Goal: Task Accomplishment & Management: Manage account settings

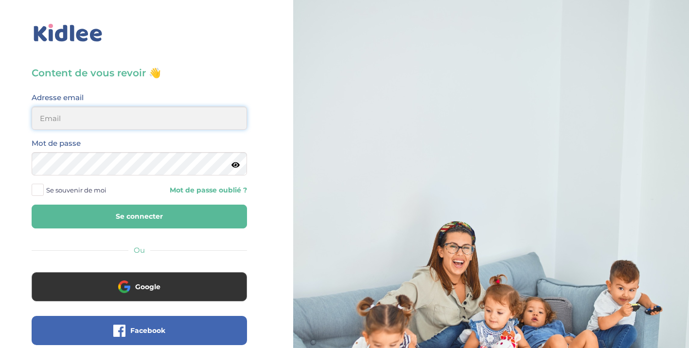
type input "[EMAIL_ADDRESS][DOMAIN_NAME]"
click at [167, 220] on button "Se connecter" at bounding box center [139, 217] width 215 height 24
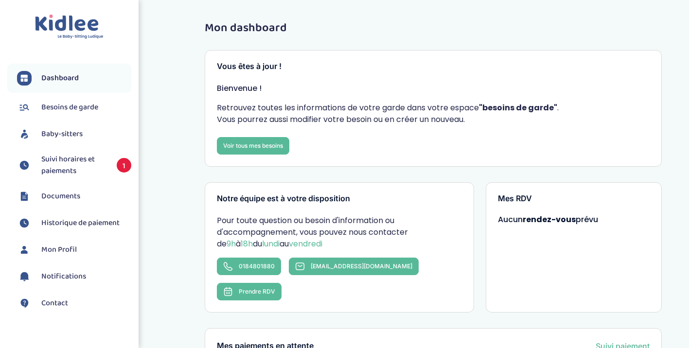
click at [62, 157] on span "Suivi horaires et paiements" at bounding box center [74, 165] width 66 height 23
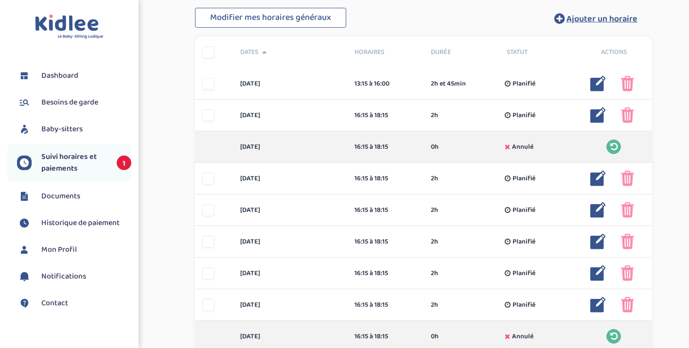
scroll to position [261, 0]
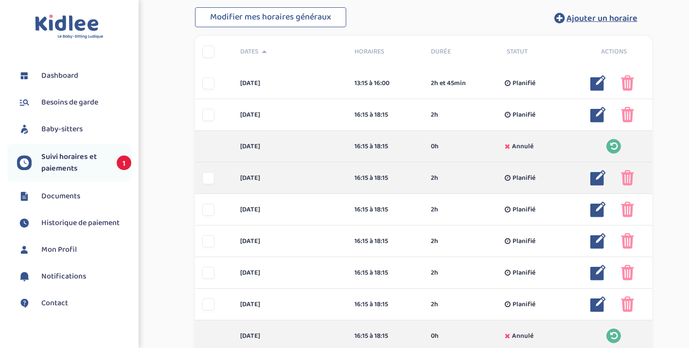
click at [593, 178] on img at bounding box center [598, 178] width 16 height 16
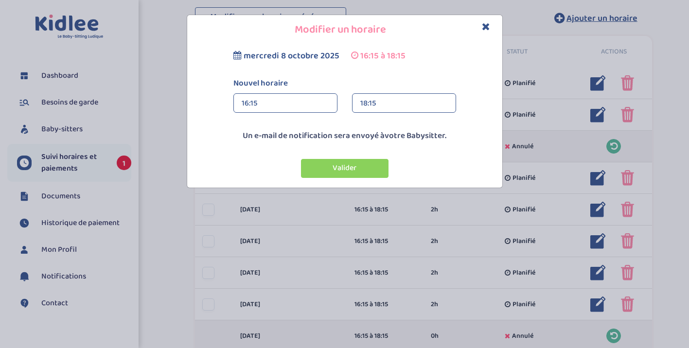
click at [265, 104] on div "16:15" at bounding box center [285, 103] width 87 height 19
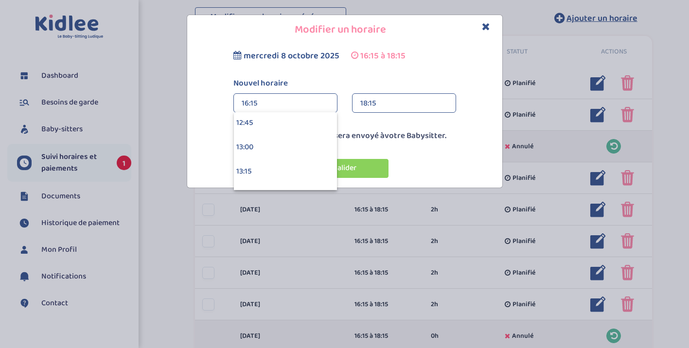
scroll to position [1256, 0]
click at [252, 156] on div "13:15" at bounding box center [285, 156] width 103 height 24
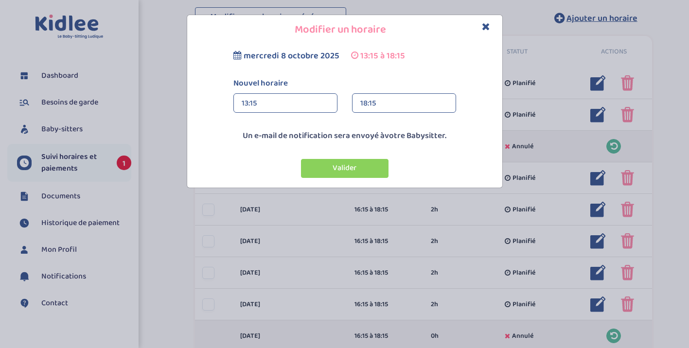
click at [370, 104] on div "18:15" at bounding box center [403, 103] width 87 height 19
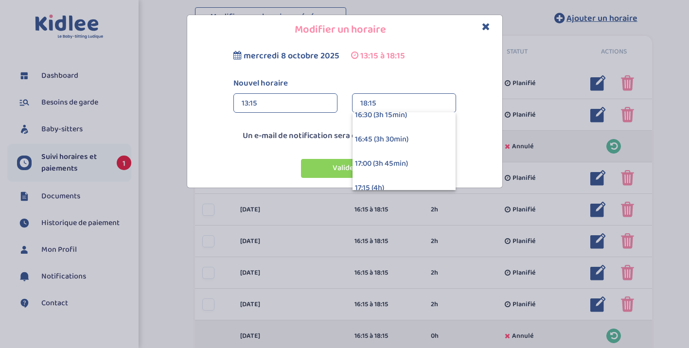
scroll to position [307, 0]
click at [370, 159] on div "17:00 (3h 45min)" at bounding box center [403, 158] width 103 height 24
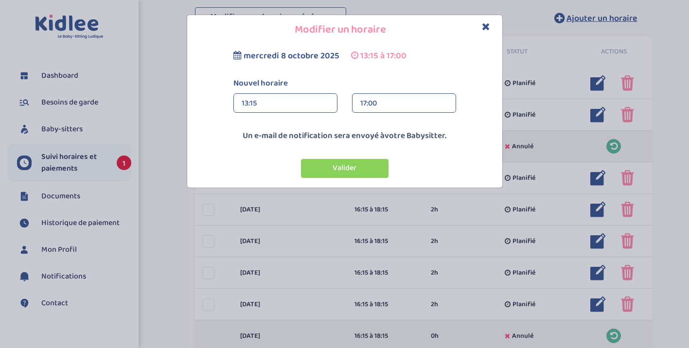
click at [272, 109] on div "13:15" at bounding box center [285, 103] width 87 height 19
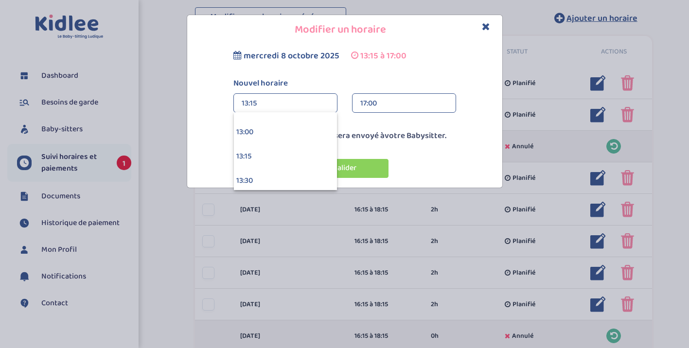
click at [411, 166] on div "Valider" at bounding box center [344, 168] width 325 height 19
click at [370, 168] on button "Valider" at bounding box center [344, 168] width 87 height 19
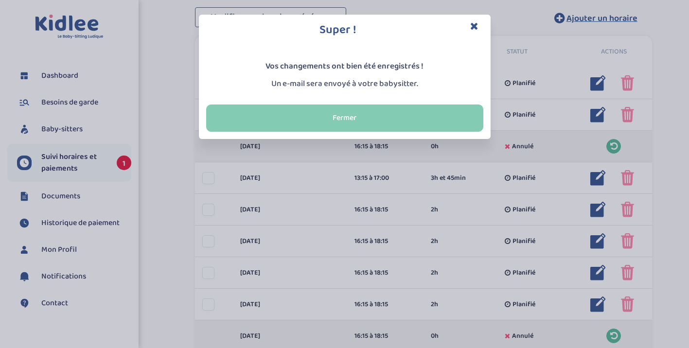
click at [365, 115] on button "Fermer" at bounding box center [344, 118] width 277 height 27
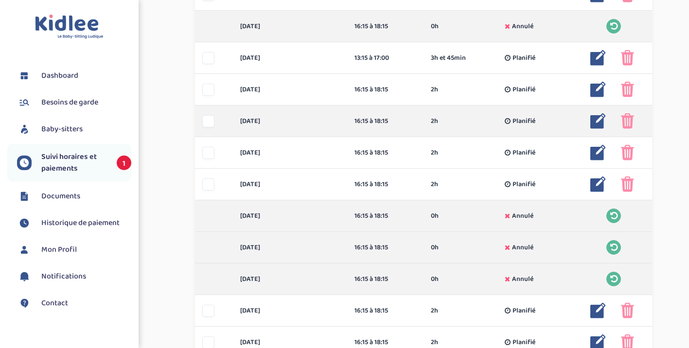
scroll to position [383, 0]
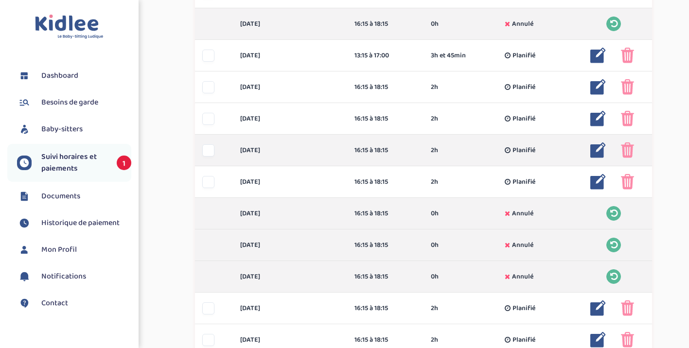
click at [599, 147] on img at bounding box center [598, 150] width 16 height 16
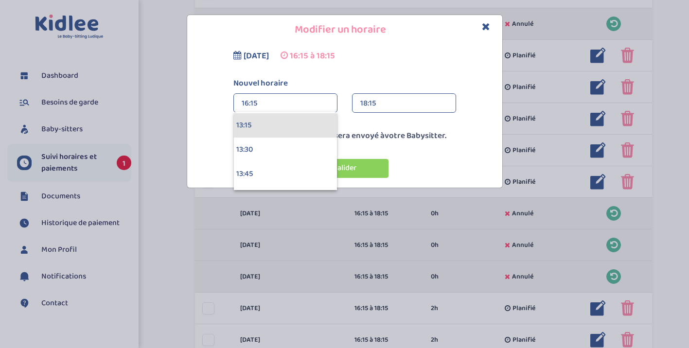
scroll to position [1290, 0]
click at [262, 127] on div "13:15" at bounding box center [285, 122] width 103 height 24
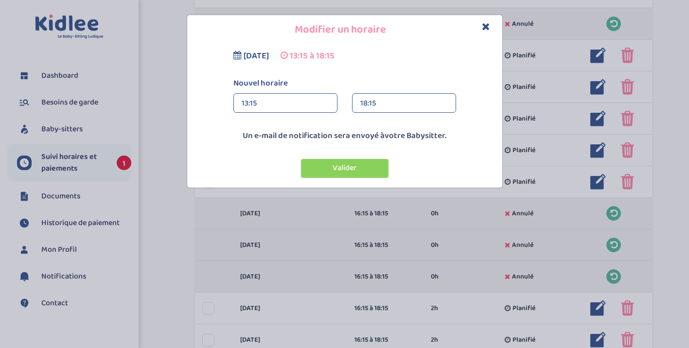
click at [374, 106] on div "18:15" at bounding box center [403, 103] width 87 height 19
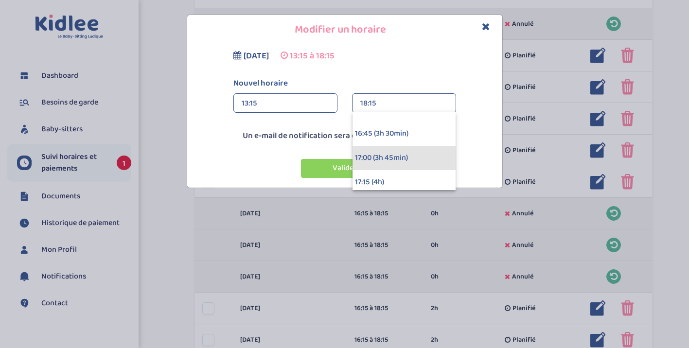
click at [372, 155] on div "17:00 (3h 45min)" at bounding box center [403, 158] width 103 height 24
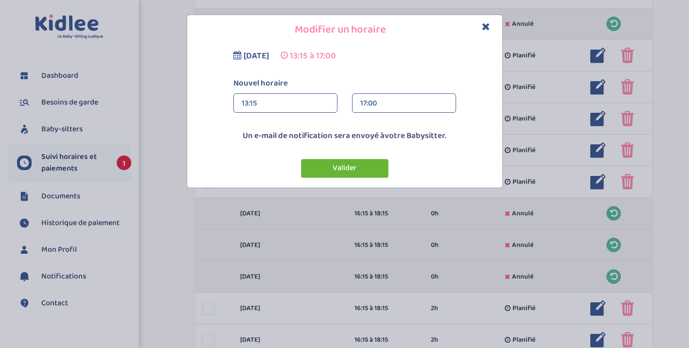
click at [349, 170] on button "Valider" at bounding box center [344, 168] width 87 height 19
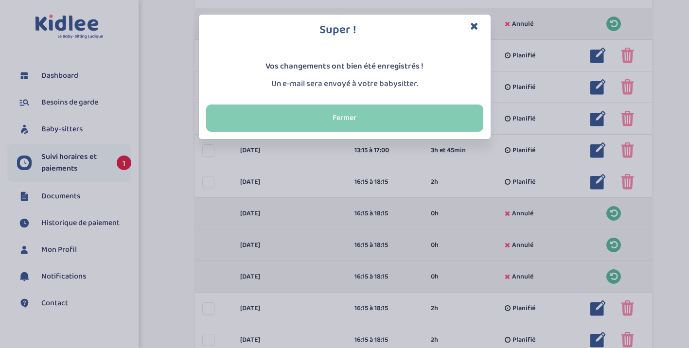
click at [417, 120] on button "Fermer" at bounding box center [344, 118] width 277 height 27
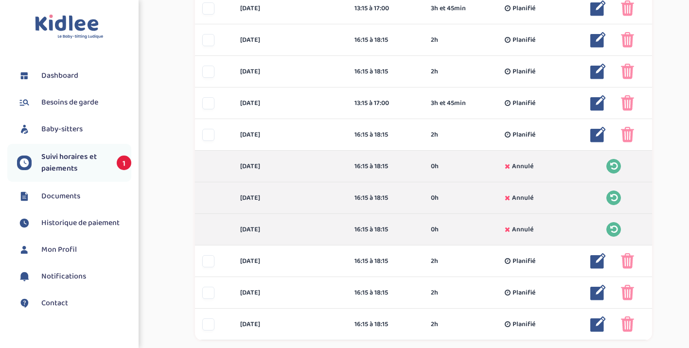
scroll to position [436, 0]
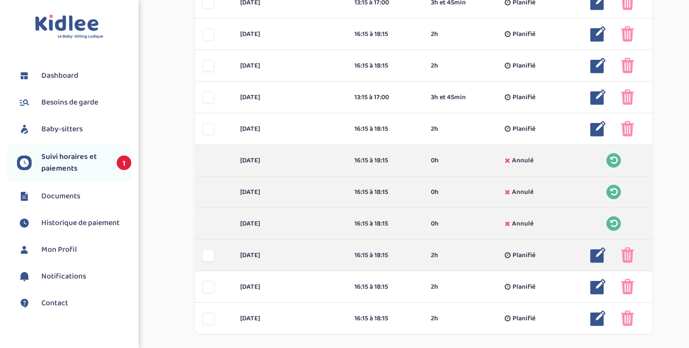
click at [630, 259] on img at bounding box center [627, 255] width 13 height 16
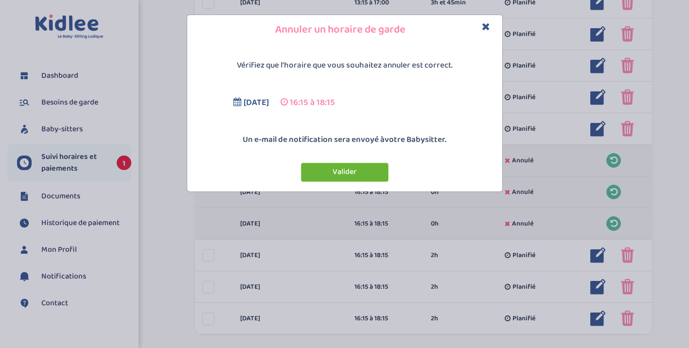
click at [369, 170] on button "Valider" at bounding box center [344, 172] width 87 height 19
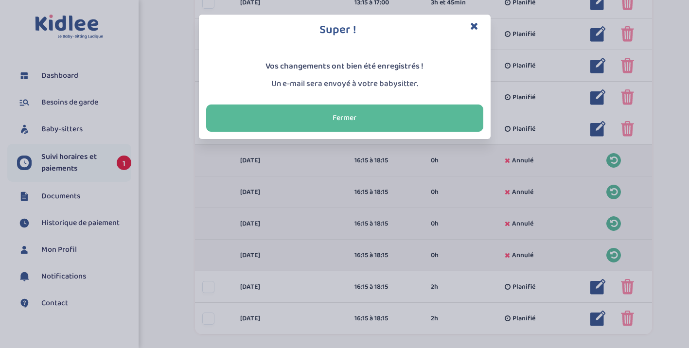
click at [630, 287] on div "Super ! Vos changements ont bien été enregistrés ! Un e-mail sera envoyé à votr…" at bounding box center [344, 174] width 689 height 348
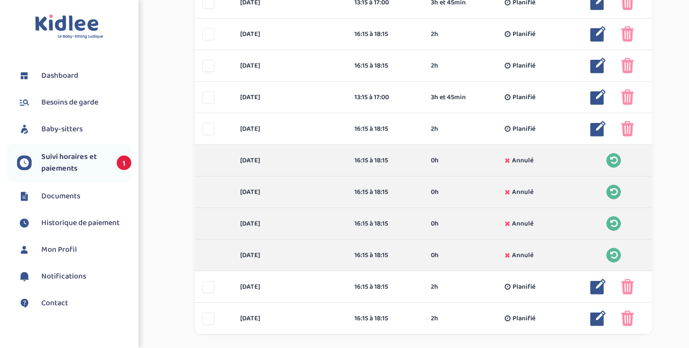
click at [630, 287] on img at bounding box center [627, 287] width 13 height 16
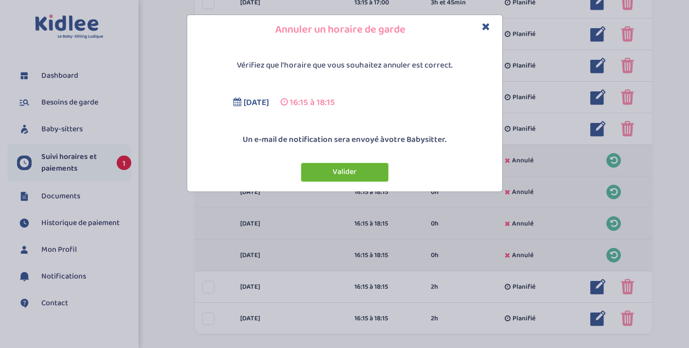
click at [351, 174] on button "Valider" at bounding box center [344, 172] width 87 height 19
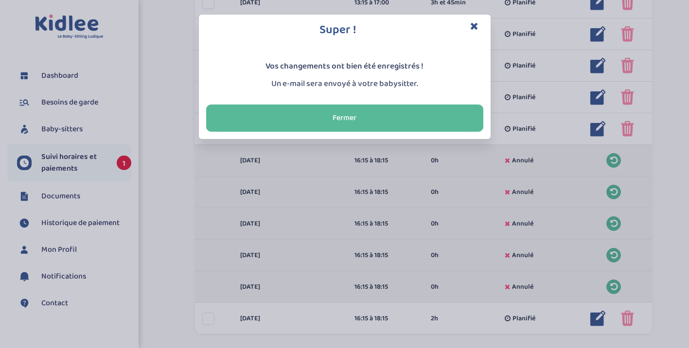
click at [629, 320] on div "Super ! Vos changements ont bien été enregistrés ! Un e-mail sera envoyé à votr…" at bounding box center [344, 174] width 689 height 348
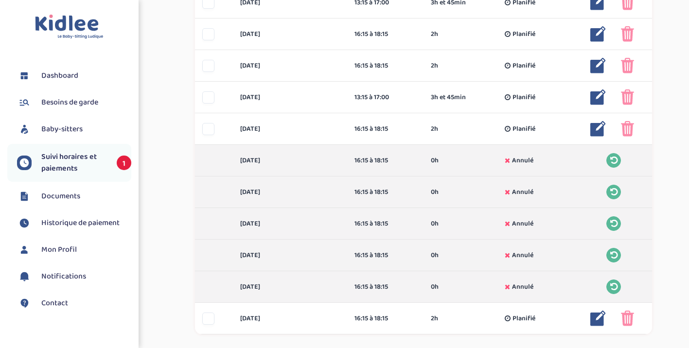
click at [629, 320] on img at bounding box center [627, 319] width 13 height 16
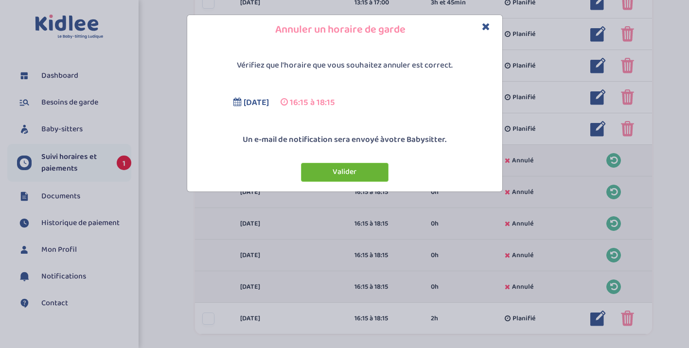
click at [353, 174] on button "Valider" at bounding box center [344, 172] width 87 height 19
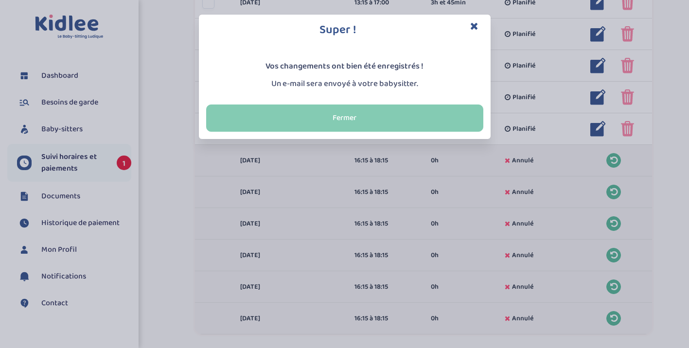
click at [412, 111] on button "Fermer" at bounding box center [344, 118] width 277 height 27
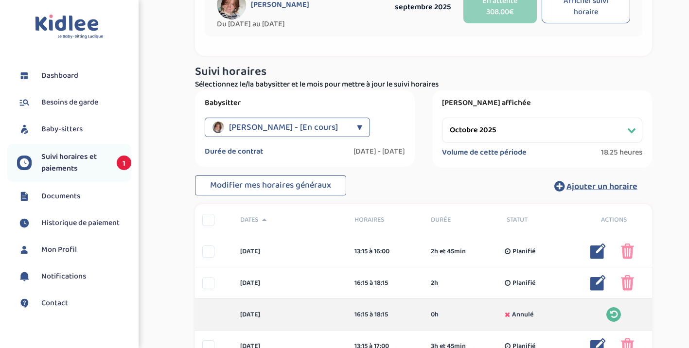
scroll to position [98, 0]
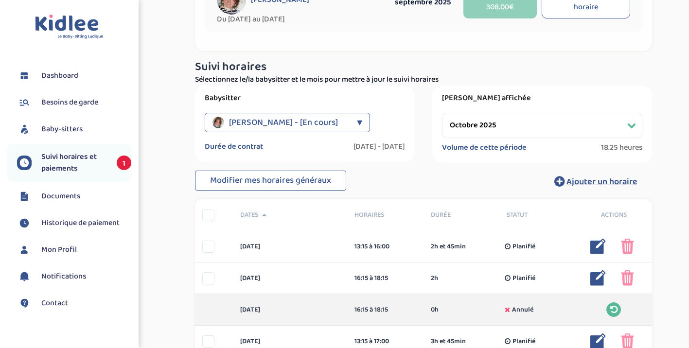
click at [496, 136] on select "Filtrer par mois septembre 2025 octobre 2025 novembre 2025 décembre 2025 janvie…" at bounding box center [542, 125] width 200 height 25
select select "novembre 2025"
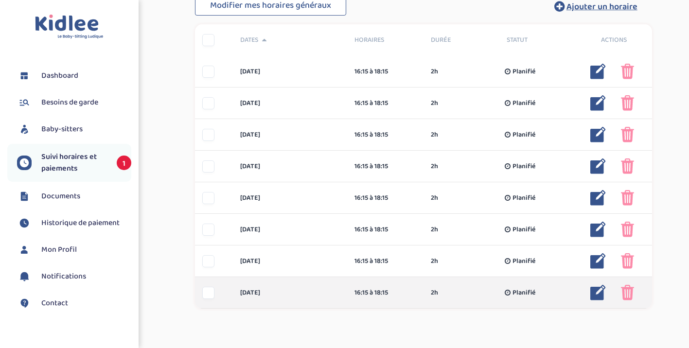
scroll to position [276, 0]
